Goal: Task Accomplishment & Management: Manage account settings

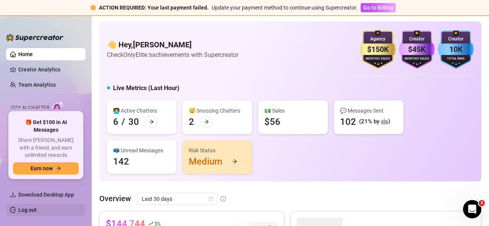
click at [24, 207] on link "Log out" at bounding box center [27, 210] width 18 height 6
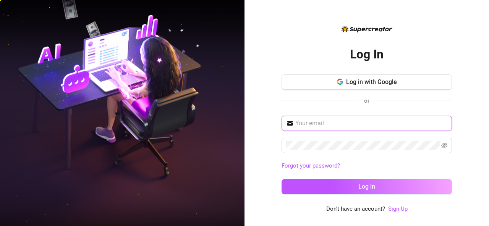
click at [323, 125] on input "text" at bounding box center [371, 123] width 152 height 9
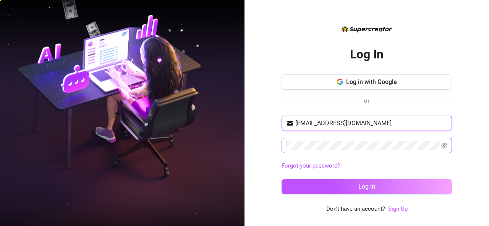
type input "[EMAIL_ADDRESS][DOMAIN_NAME]"
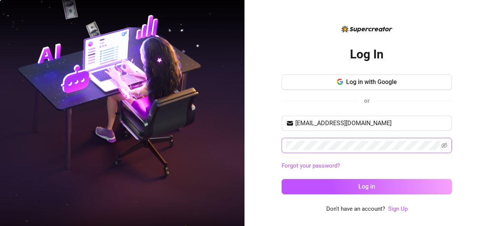
click at [296, 152] on span at bounding box center [366, 145] width 170 height 15
click at [277, 134] on div "Log In Log in with Google or [EMAIL_ADDRESS][DOMAIN_NAME] Forgot your password?…" at bounding box center [366, 113] width 244 height 226
click at [281, 179] on button "Log in" at bounding box center [366, 186] width 170 height 15
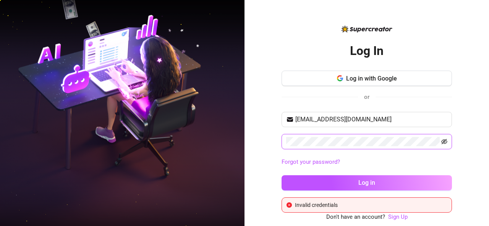
click at [442, 141] on icon "eye-invisible" at bounding box center [444, 142] width 6 height 6
click at [281, 175] on button "Log in" at bounding box center [366, 182] width 170 height 15
